Goal: Task Accomplishment & Management: Use online tool/utility

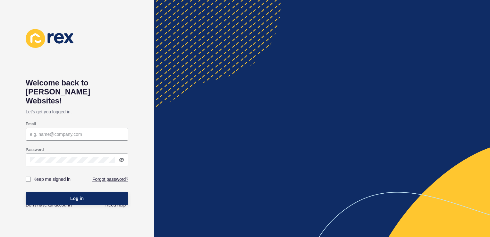
click at [97, 121] on div "Email" at bounding box center [77, 131] width 104 height 21
click at [96, 131] on input "Email" at bounding box center [77, 134] width 94 height 6
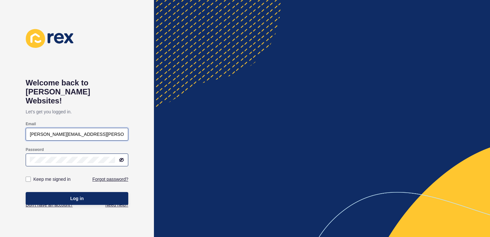
type input "[PERSON_NAME][EMAIL_ADDRESS][PERSON_NAME][DOMAIN_NAME]"
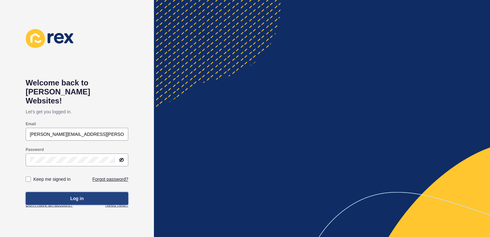
click at [83, 193] on button "Log in" at bounding box center [77, 198] width 103 height 13
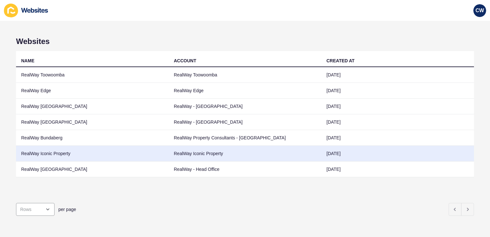
click at [133, 152] on td "RealWay Iconic Property" at bounding box center [92, 154] width 153 height 16
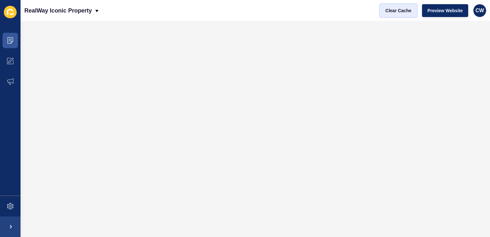
click at [398, 9] on span "Clear Cache" at bounding box center [398, 10] width 26 height 6
click at [401, 8] on span "Clear Cache" at bounding box center [398, 10] width 26 height 6
click at [408, 7] on span "Clear Cache" at bounding box center [398, 10] width 26 height 6
click at [397, 9] on span "Clear Cache" at bounding box center [398, 10] width 26 height 6
click at [401, 12] on span "Clear Cache" at bounding box center [398, 10] width 26 height 6
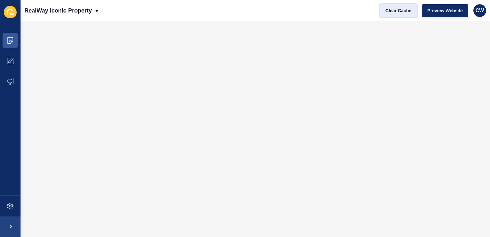
click at [402, 7] on span "Clear Cache" at bounding box center [398, 10] width 26 height 6
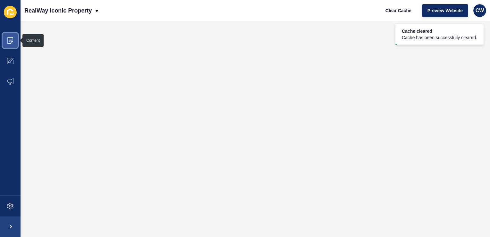
click at [10, 44] on span at bounding box center [10, 40] width 21 height 21
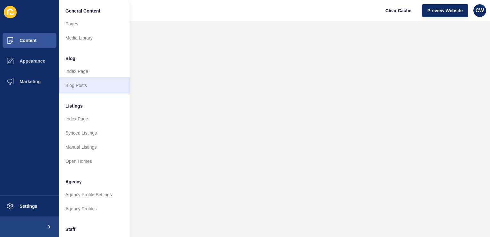
click at [80, 86] on link "Blog Posts" at bounding box center [94, 85] width 71 height 14
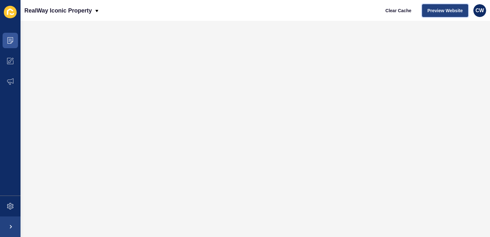
click at [454, 10] on span "Preview Website" at bounding box center [444, 10] width 35 height 6
click at [477, 12] on span "CW" at bounding box center [480, 10] width 9 height 6
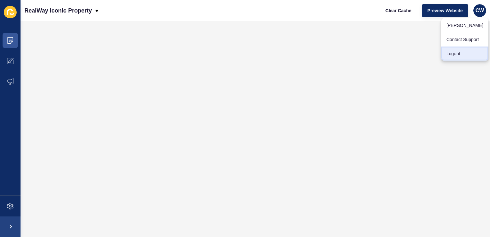
click at [460, 50] on link "Logout" at bounding box center [464, 53] width 47 height 14
